Goal: Task Accomplishment & Management: Manage account settings

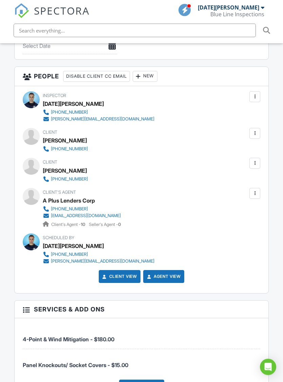
scroll to position [912, 0]
click at [256, 190] on div at bounding box center [255, 193] width 7 height 7
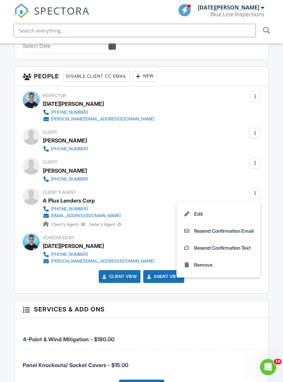
scroll to position [0, 0]
click at [198, 257] on li "Remove" at bounding box center [219, 265] width 76 height 17
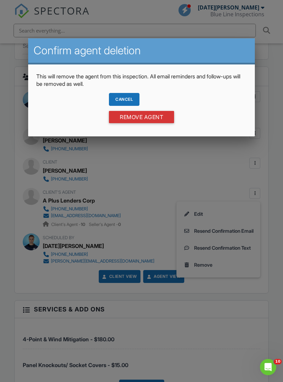
click at [160, 118] on input "Remove Agent" at bounding box center [141, 117] width 65 height 12
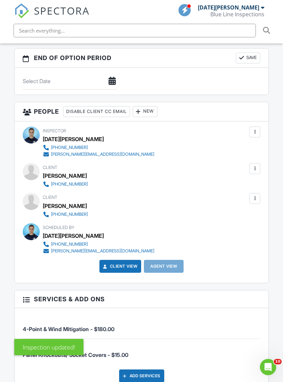
click at [149, 106] on div "New" at bounding box center [145, 111] width 25 height 11
click at [152, 124] on li "Client's Agent" at bounding box center [174, 132] width 67 height 17
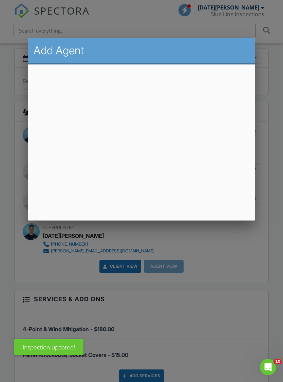
scroll to position [863, 0]
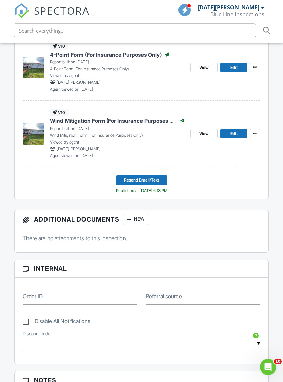
click at [162, 176] on button "Resend Email/Text" at bounding box center [141, 181] width 51 height 10
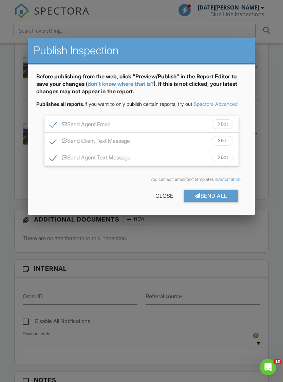
click at [58, 146] on label "Send Client Text Message" at bounding box center [90, 142] width 80 height 8
checkbox input "false"
click at [202, 202] on div "Send All" at bounding box center [211, 196] width 54 height 12
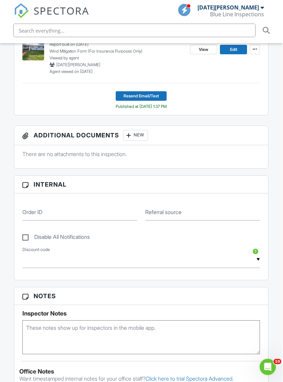
scroll to position [278, 7]
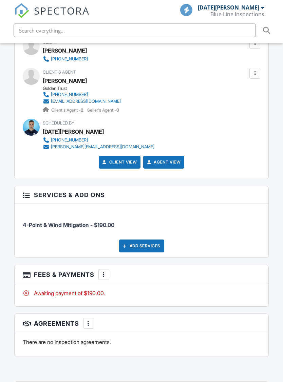
scroll to position [1043, 0]
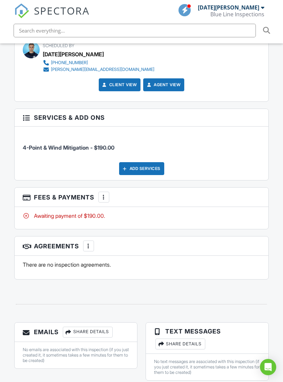
click at [105, 194] on div at bounding box center [103, 197] width 7 height 7
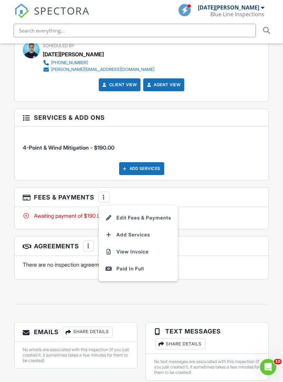
click at [113, 265] on div "Paid In Full" at bounding box center [139, 269] width 66 height 8
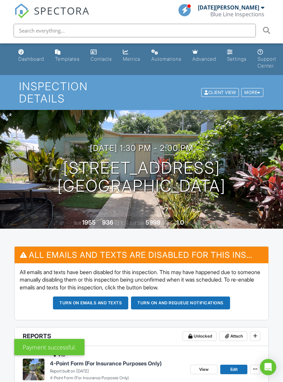
click at [111, 297] on button "Turn on emails and texts" at bounding box center [90, 303] width 75 height 13
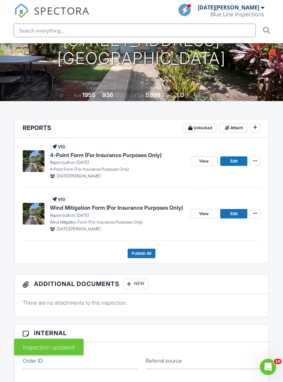
click at [149, 251] on span "Publish All" at bounding box center [142, 254] width 20 height 7
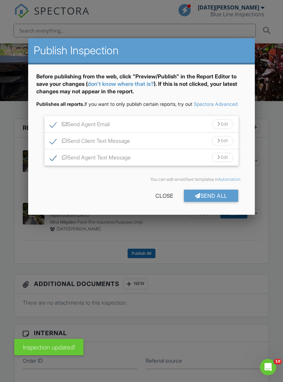
click at [212, 200] on div "Send All" at bounding box center [211, 196] width 54 height 12
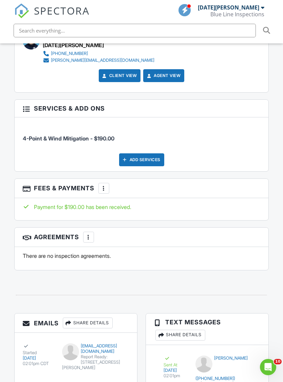
scroll to position [1011, 0]
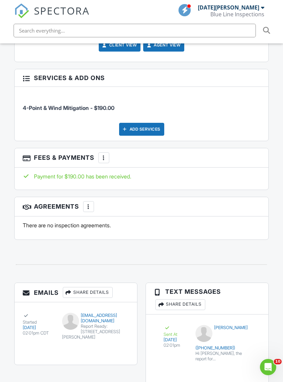
click at [198, 299] on div "Share Details" at bounding box center [180, 304] width 50 height 11
click at [184, 299] on div "Share Details" at bounding box center [180, 304] width 50 height 11
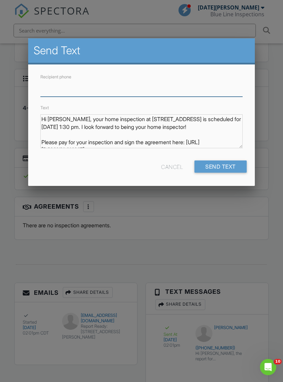
click at [55, 95] on input "Recipient phone" at bounding box center [141, 88] width 202 height 17
paste input "[PHONE_NUMBER]"
type input "[PHONE_NUMBER]"
click at [233, 166] on input "Send Text" at bounding box center [220, 167] width 52 height 12
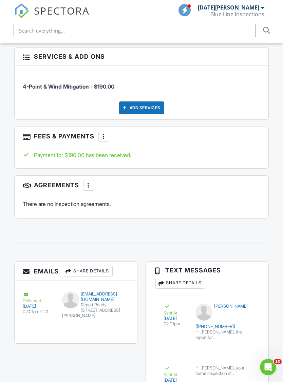
scroll to position [1052, 0]
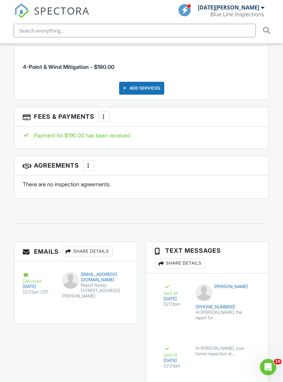
click at [182, 258] on div "Share Details" at bounding box center [180, 263] width 50 height 11
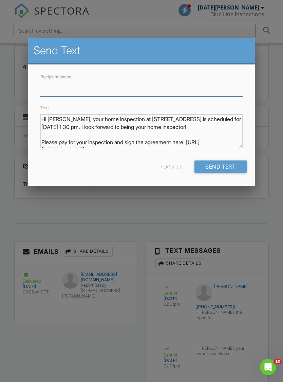
click at [60, 95] on input "Recipient phone" at bounding box center [141, 88] width 202 height 17
click at [62, 95] on input "Recipient phone" at bounding box center [141, 88] width 202 height 17
paste input "[PHONE_NUMBER]"
type input "[PHONE_NUMBER]"
click at [243, 251] on div at bounding box center [141, 205] width 283 height 478
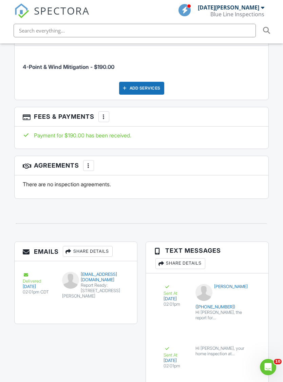
click at [91, 246] on div "Share Details" at bounding box center [88, 251] width 50 height 11
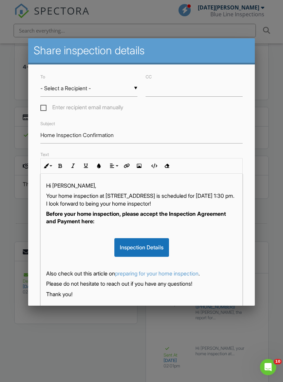
click at [46, 110] on label "Enter recipient email manually" at bounding box center [81, 108] width 83 height 8
click at [45, 110] on input "Enter recipient email manually" at bounding box center [42, 108] width 4 height 4
checkbox input "true"
click at [77, 89] on input "To" at bounding box center [88, 88] width 97 height 17
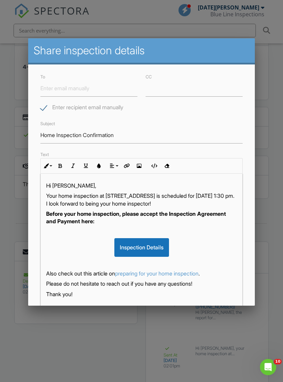
click at [18, 25] on div at bounding box center [141, 205] width 283 height 478
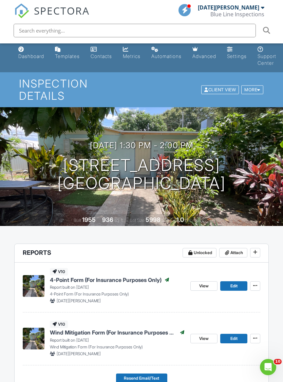
scroll to position [0, 0]
